Goal: Find specific page/section: Find specific page/section

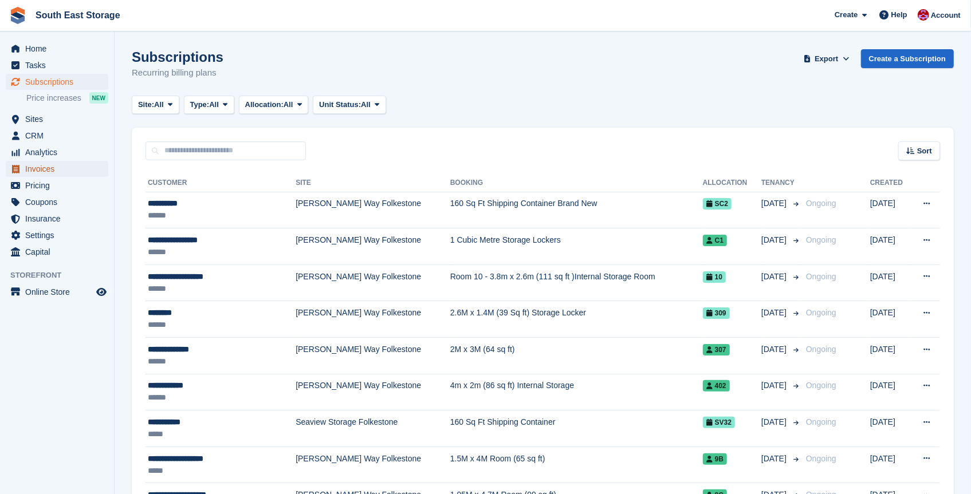
click at [40, 167] on span "Invoices" at bounding box center [59, 169] width 69 height 16
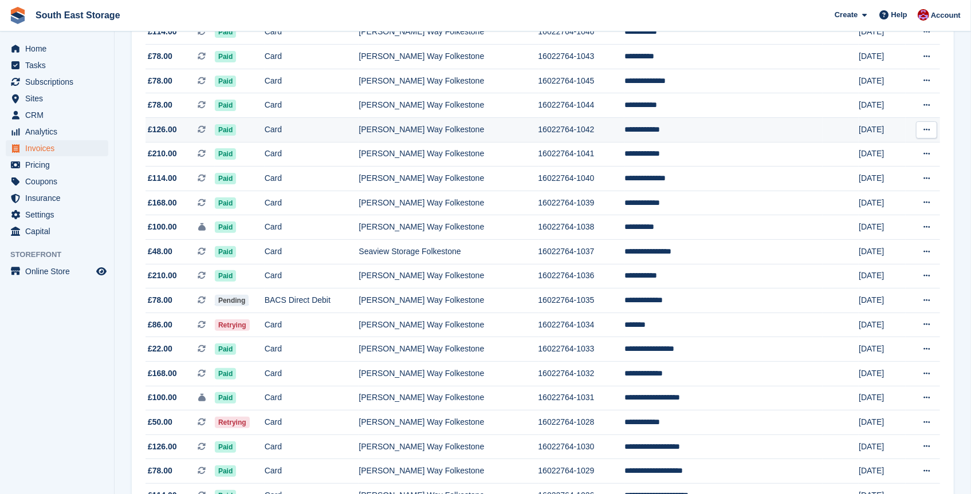
scroll to position [199, 0]
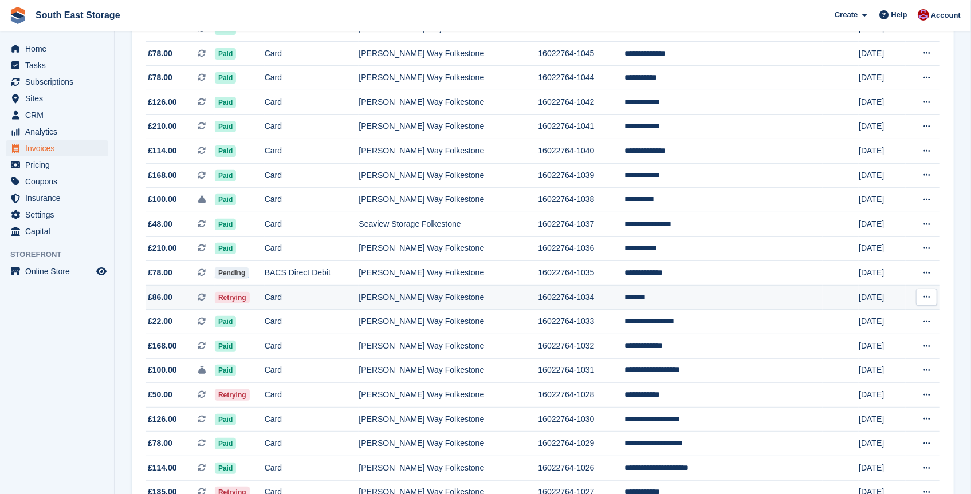
click at [686, 298] on td "*******" at bounding box center [724, 297] width 198 height 25
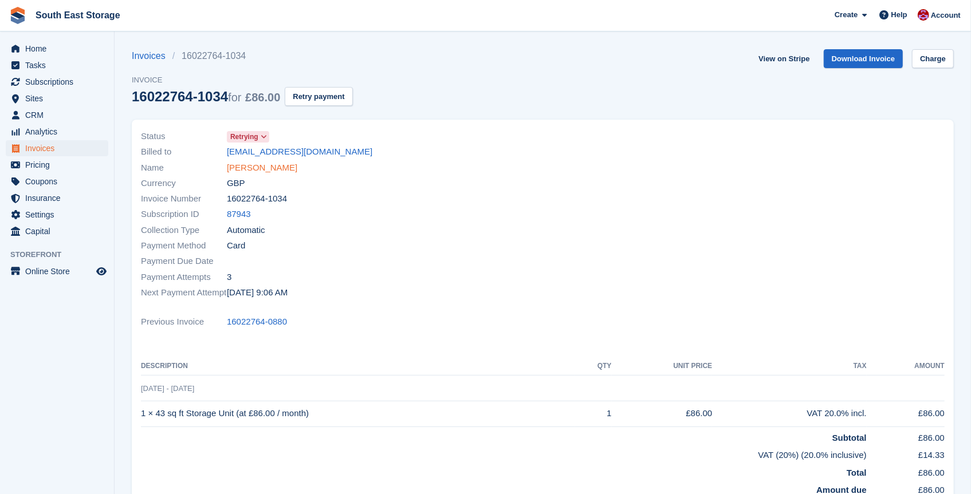
click at [248, 167] on link "Matthew" at bounding box center [262, 168] width 70 height 13
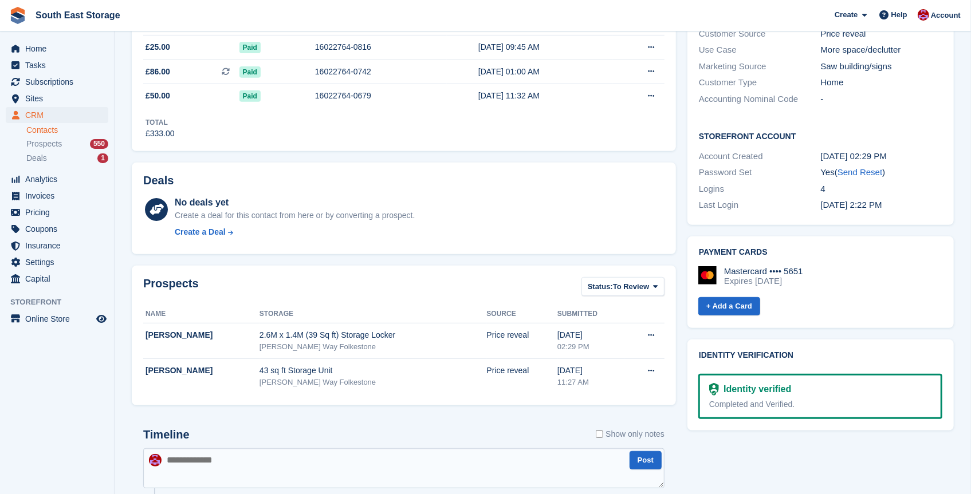
scroll to position [291, 0]
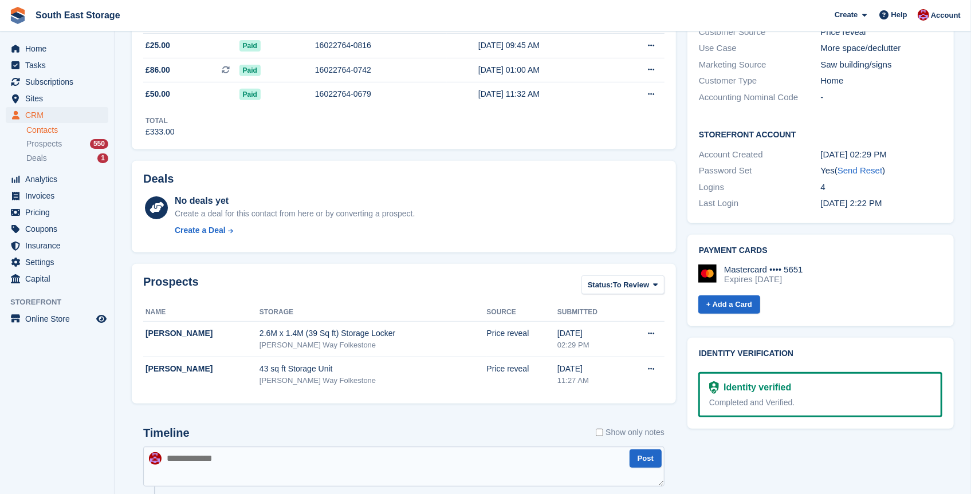
click at [779, 276] on div "Expires October 2027" at bounding box center [763, 279] width 79 height 10
click at [714, 272] on img at bounding box center [707, 274] width 18 height 18
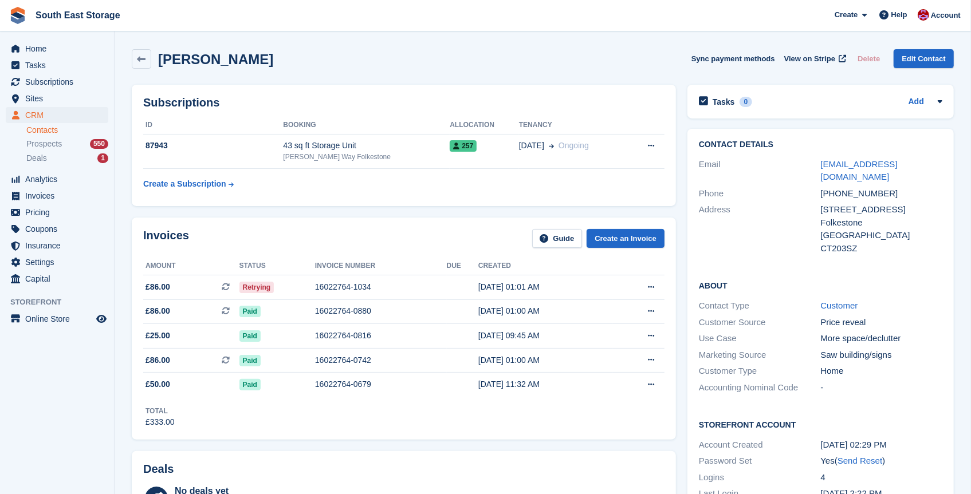
scroll to position [0, 0]
